Goal: Task Accomplishment & Management: Use online tool/utility

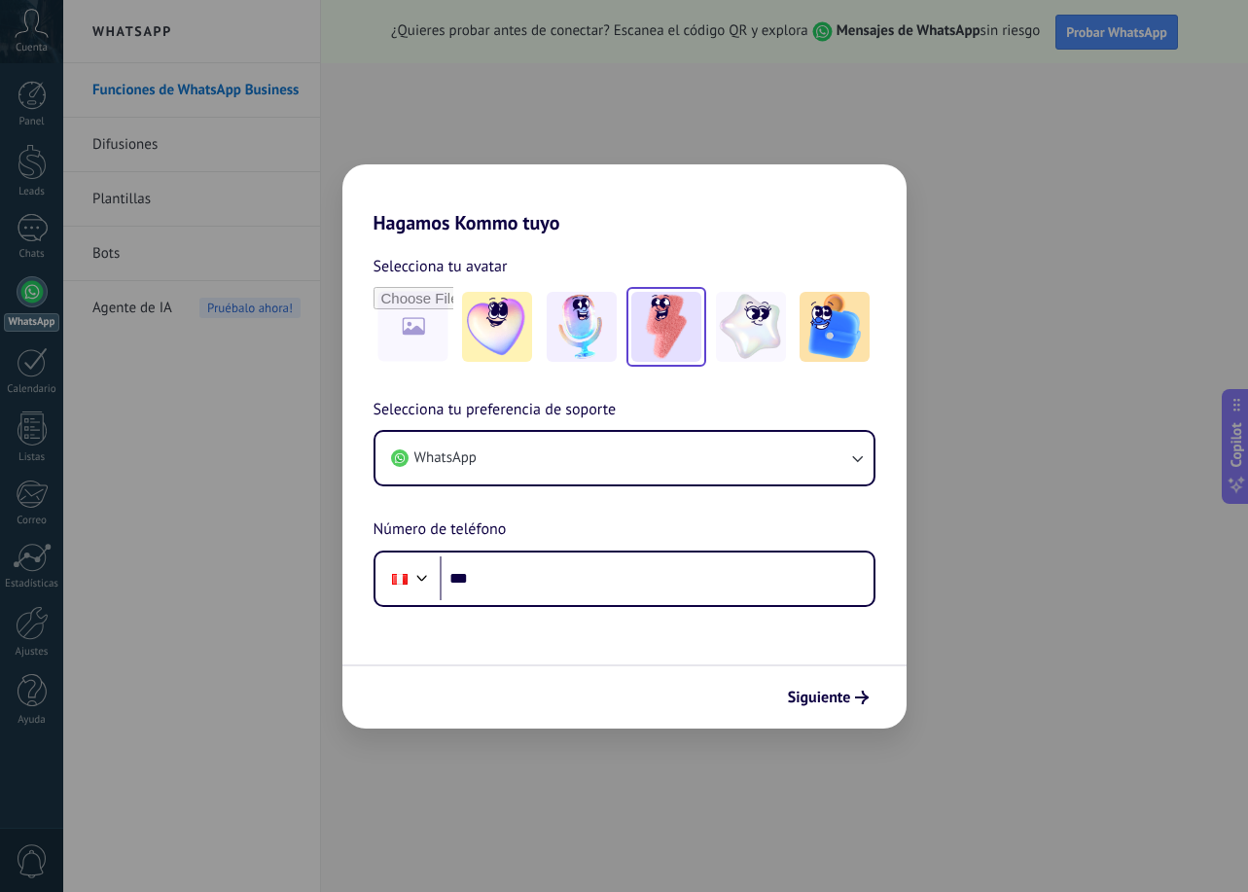
click at [688, 328] on img at bounding box center [666, 327] width 70 height 70
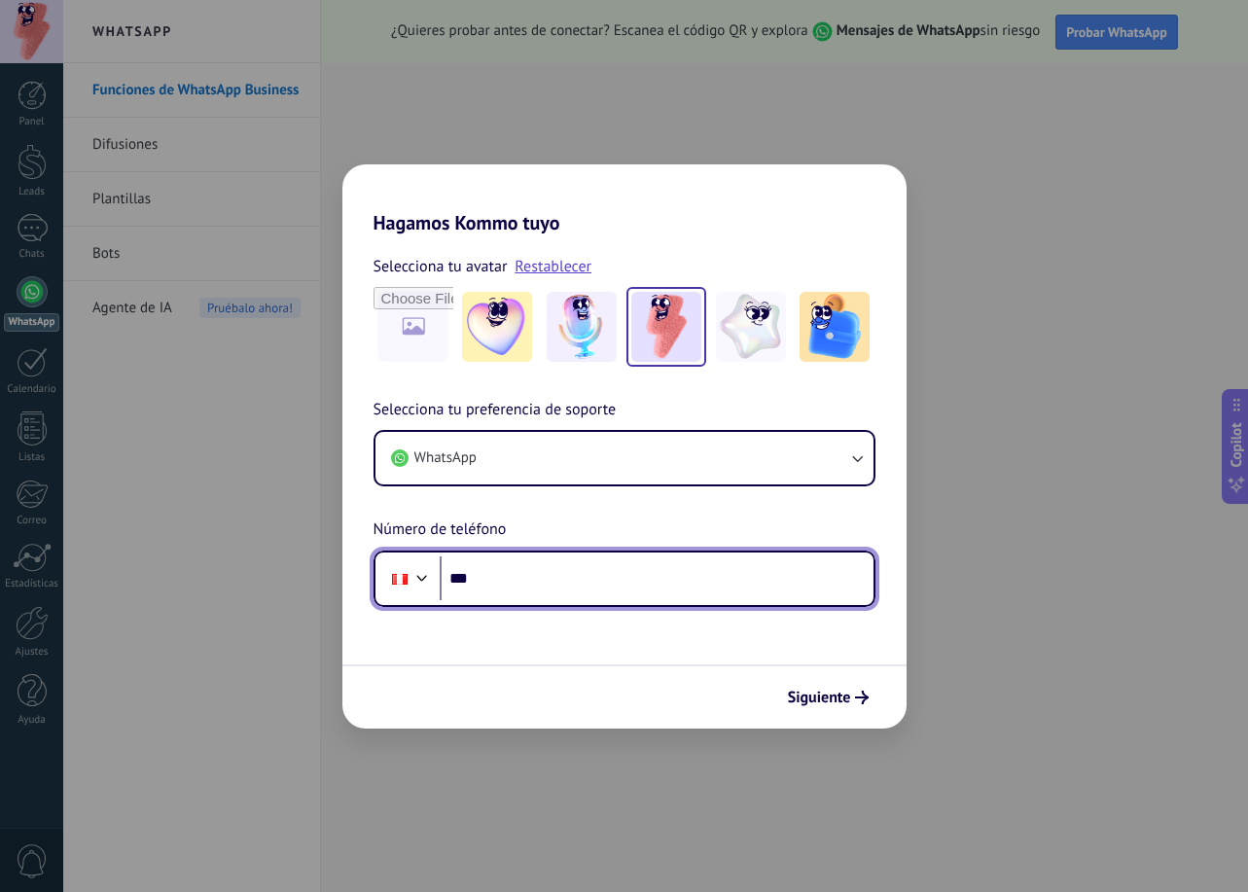
click at [503, 570] on input "***" at bounding box center [657, 578] width 434 height 45
